Goal: Find specific page/section: Find specific page/section

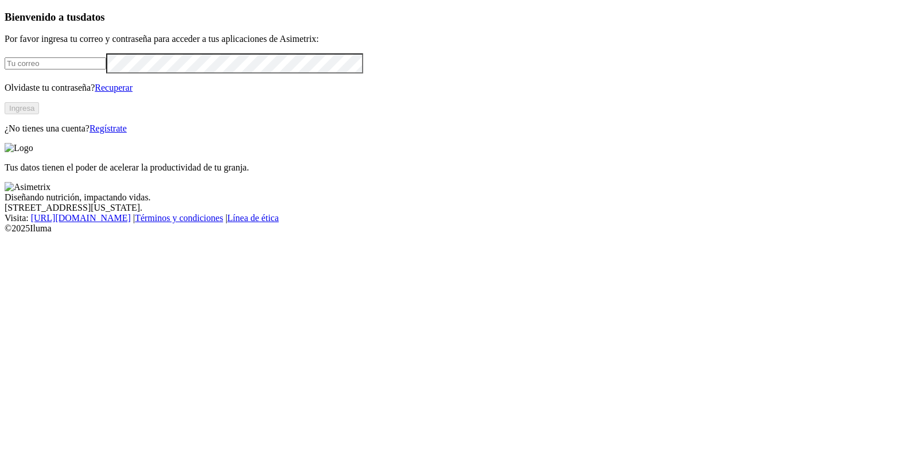
type input "[PERSON_NAME][EMAIL_ADDRESS][PERSON_NAME][DOMAIN_NAME]"
click at [39, 114] on button "Ingresa" at bounding box center [22, 108] width 34 height 12
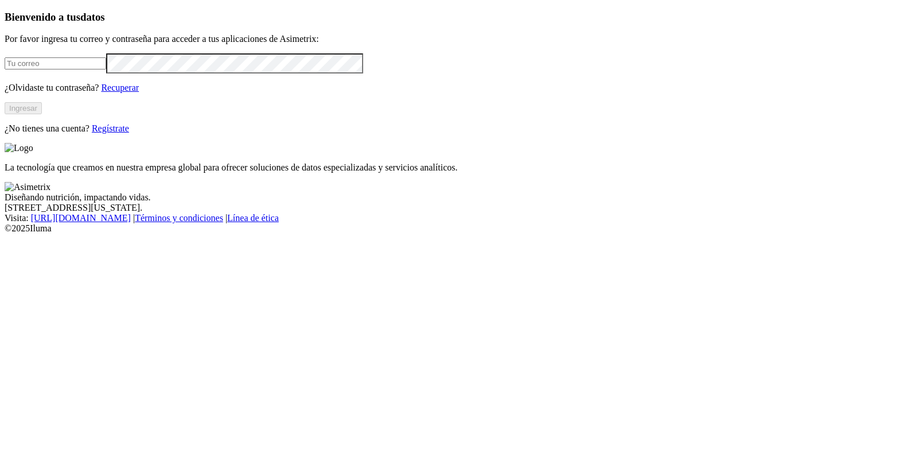
type input "[PERSON_NAME][EMAIL_ADDRESS][PERSON_NAME][DOMAIN_NAME]"
click at [42, 114] on button "Ingresar" at bounding box center [23, 108] width 37 height 12
